Goal: Information Seeking & Learning: Find specific fact

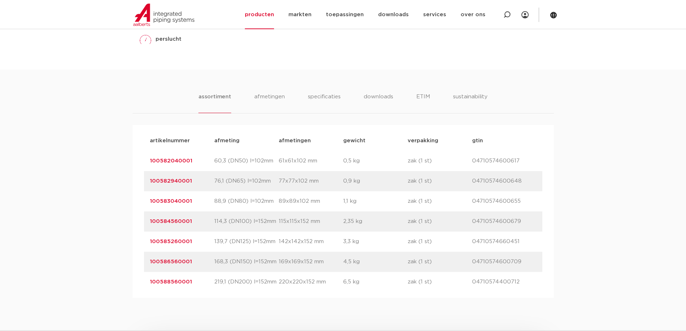
scroll to position [396, 0]
drag, startPoint x: 200, startPoint y: 220, endPoint x: 97, endPoint y: 215, distance: 102.8
click at [97, 215] on div "assortiment [GEOGRAPHIC_DATA] specificaties downloads ETIM sustainability assor…" at bounding box center [343, 182] width 686 height 228
copy link "100584560001"
click at [71, 253] on div "assortiment [GEOGRAPHIC_DATA] specificaties downloads ETIM sustainability assor…" at bounding box center [343, 182] width 686 height 228
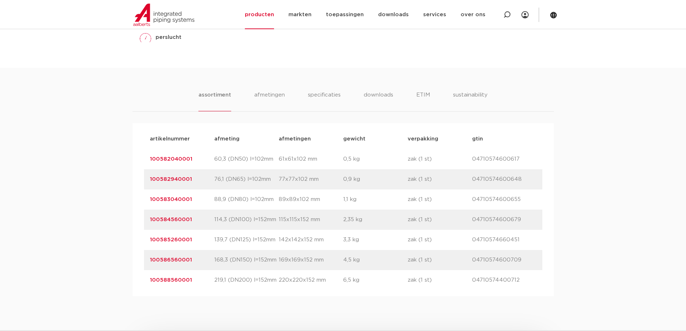
drag, startPoint x: 111, startPoint y: 150, endPoint x: 200, endPoint y: 122, distance: 93.6
click at [111, 150] on div "assortiment [GEOGRAPHIC_DATA] specificaties downloads ETIM sustainability assor…" at bounding box center [343, 182] width 686 height 228
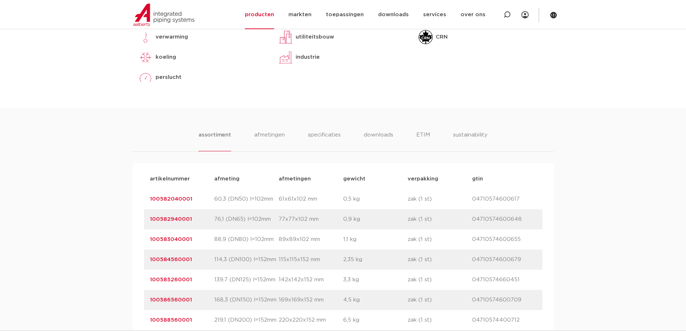
scroll to position [252, 0]
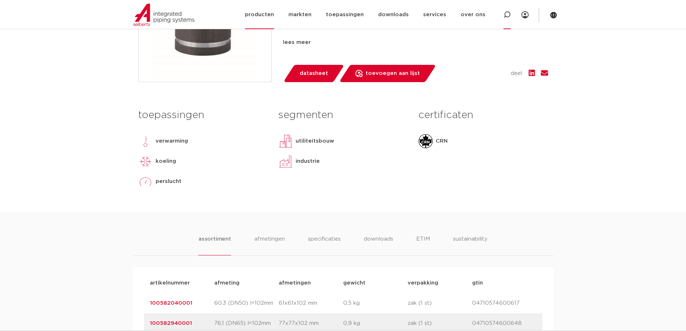
click at [503, 13] on div at bounding box center [507, 14] width 29 height 29
click at [338, 14] on input "Zoeken" at bounding box center [404, 14] width 227 height 14
paste input "171505245001"
type input "171505245001"
click button "Zoeken" at bounding box center [0, 0] width 0 height 0
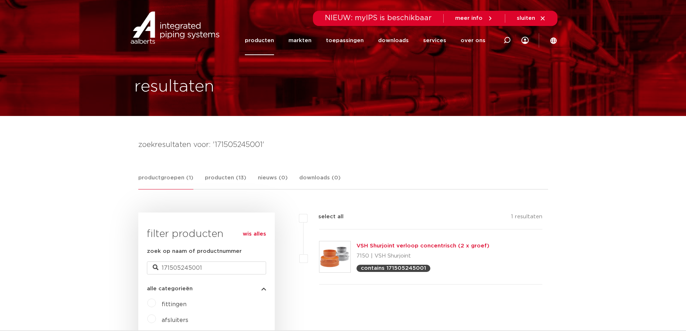
click at [395, 245] on link "VSH Shurjoint verloop concentrisch (2 x groef)" at bounding box center [423, 245] width 133 height 5
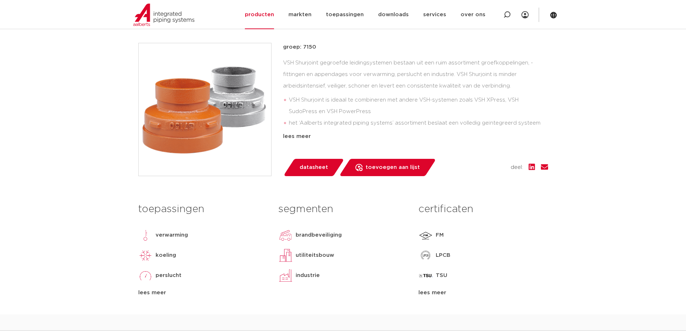
scroll to position [180, 0]
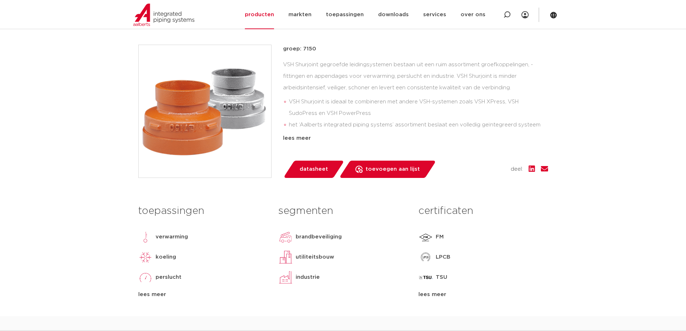
click at [370, 283] on div "industrie" at bounding box center [342, 277] width 129 height 14
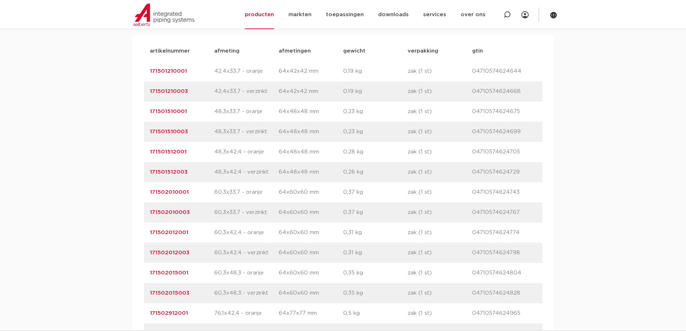
scroll to position [540, 0]
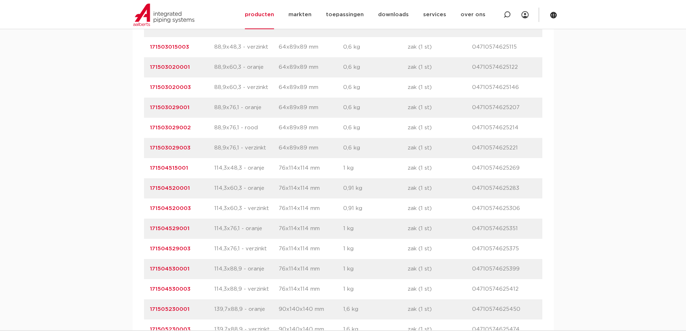
scroll to position [1008, 0]
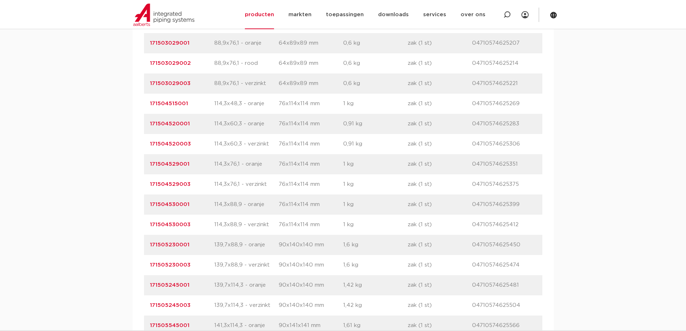
drag, startPoint x: 137, startPoint y: 283, endPoint x: 430, endPoint y: 281, distance: 292.8
click at [176, 283] on link "171505245001" at bounding box center [170, 284] width 40 height 5
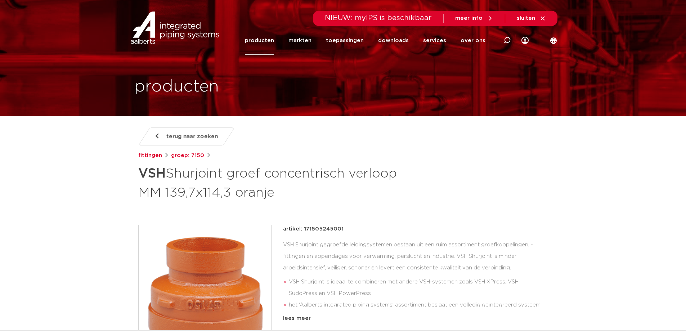
drag, startPoint x: 596, startPoint y: 136, endPoint x: 557, endPoint y: 14, distance: 128.6
